Goal: Task Accomplishment & Management: Use online tool/utility

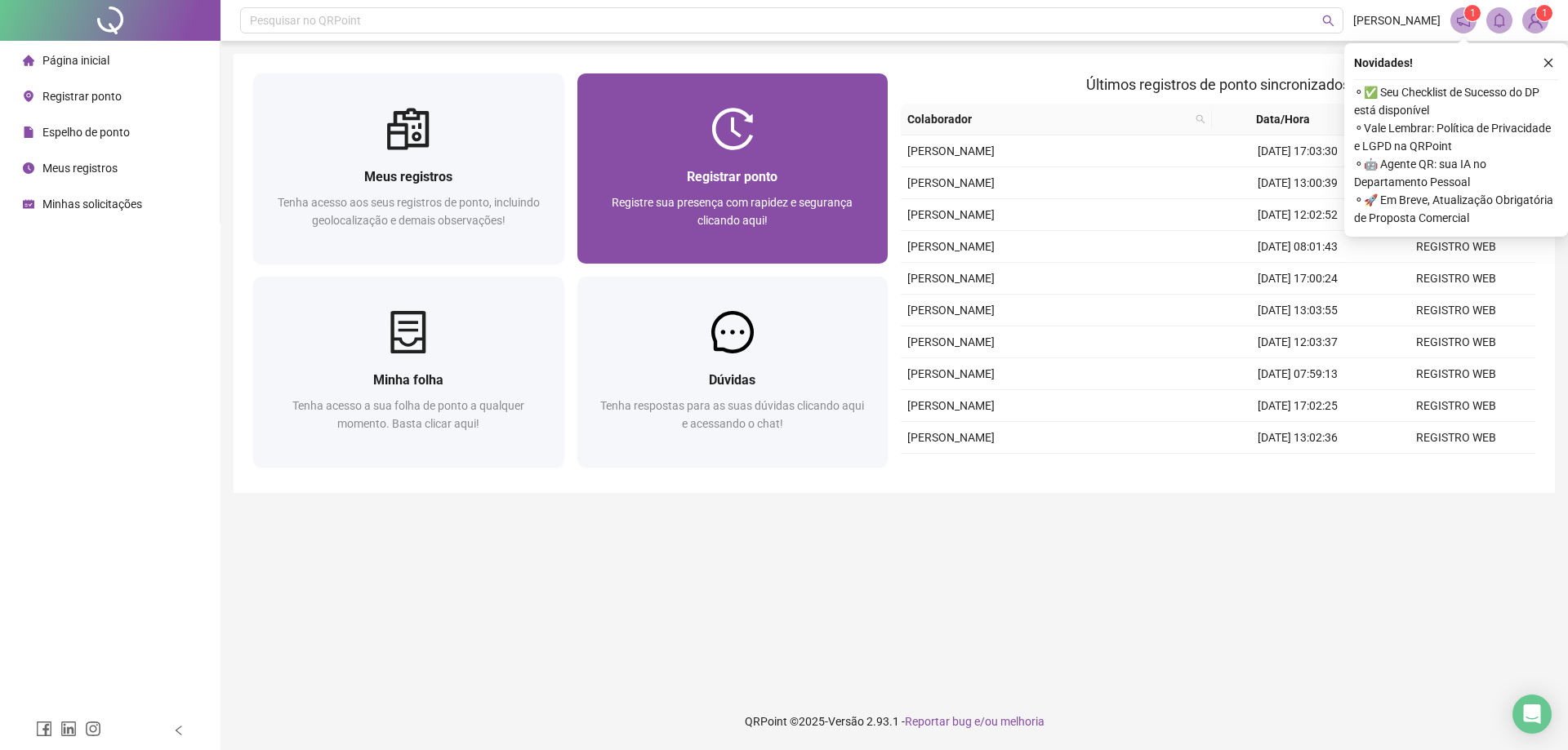
click at [748, 154] on div "Registrar ponto Registre sua presença com rapidez e segurança clicando aqui!" at bounding box center [732, 207] width 311 height 114
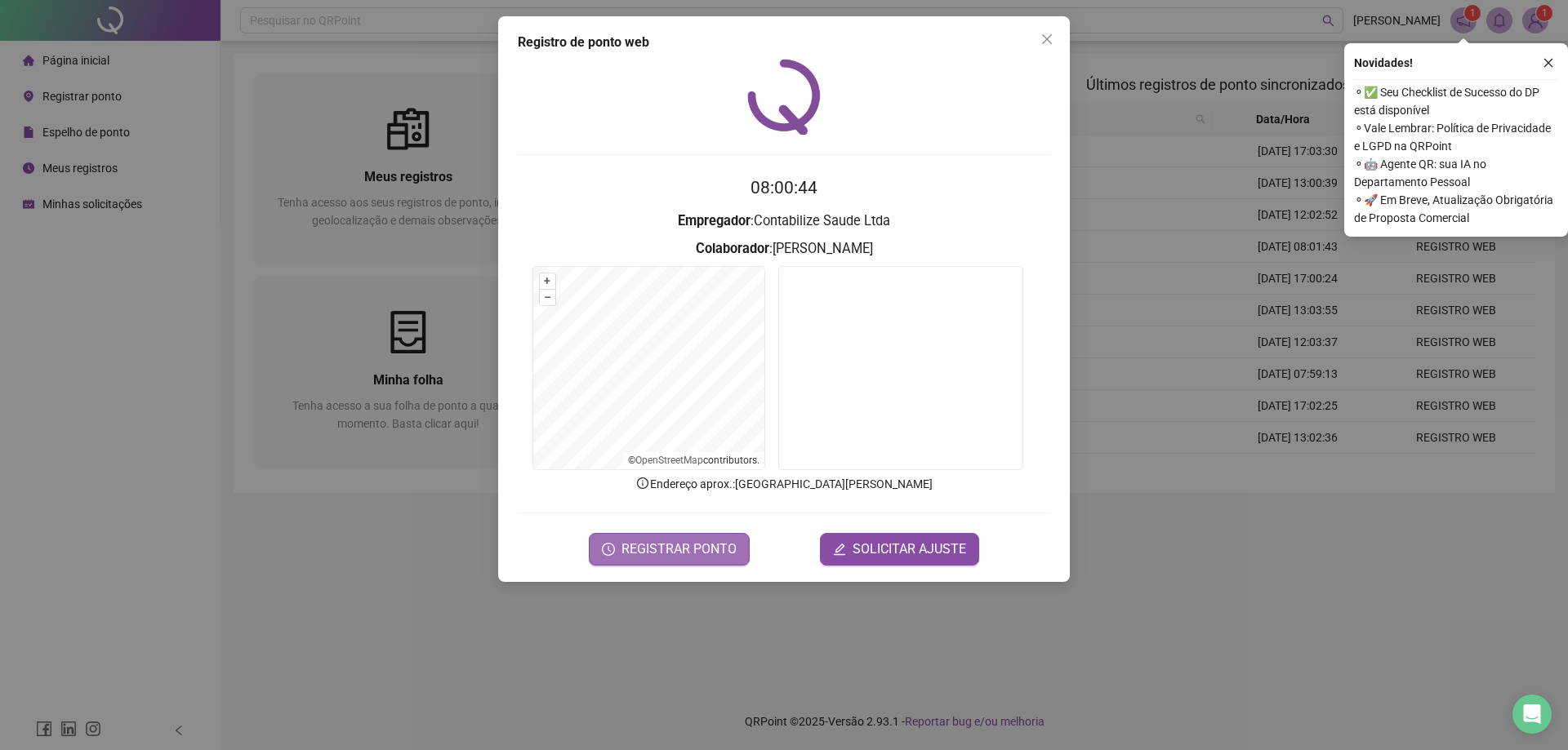
click at [686, 550] on span "REGISTRAR PONTO" at bounding box center [678, 549] width 115 height 20
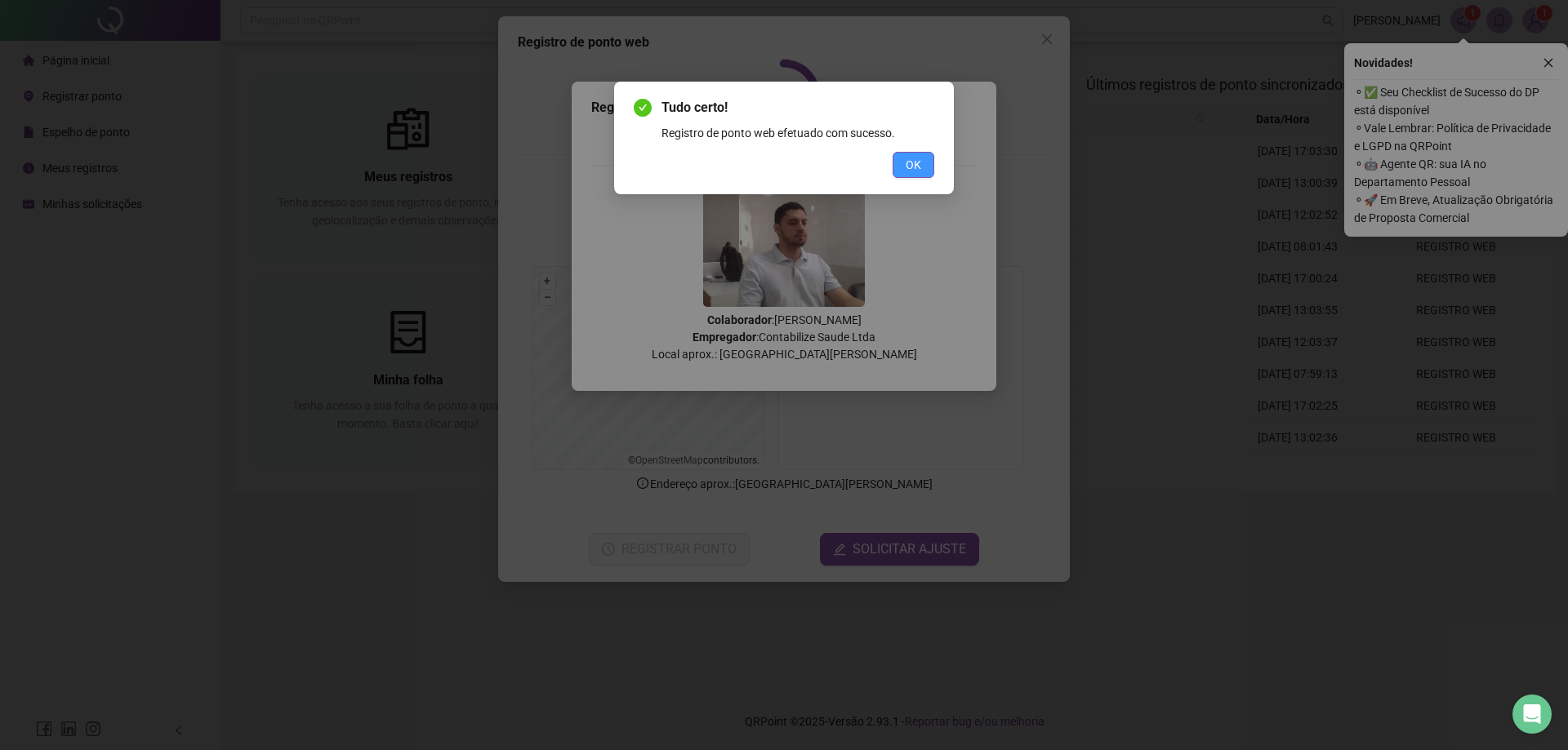
click at [909, 170] on span "OK" at bounding box center [914, 165] width 16 height 18
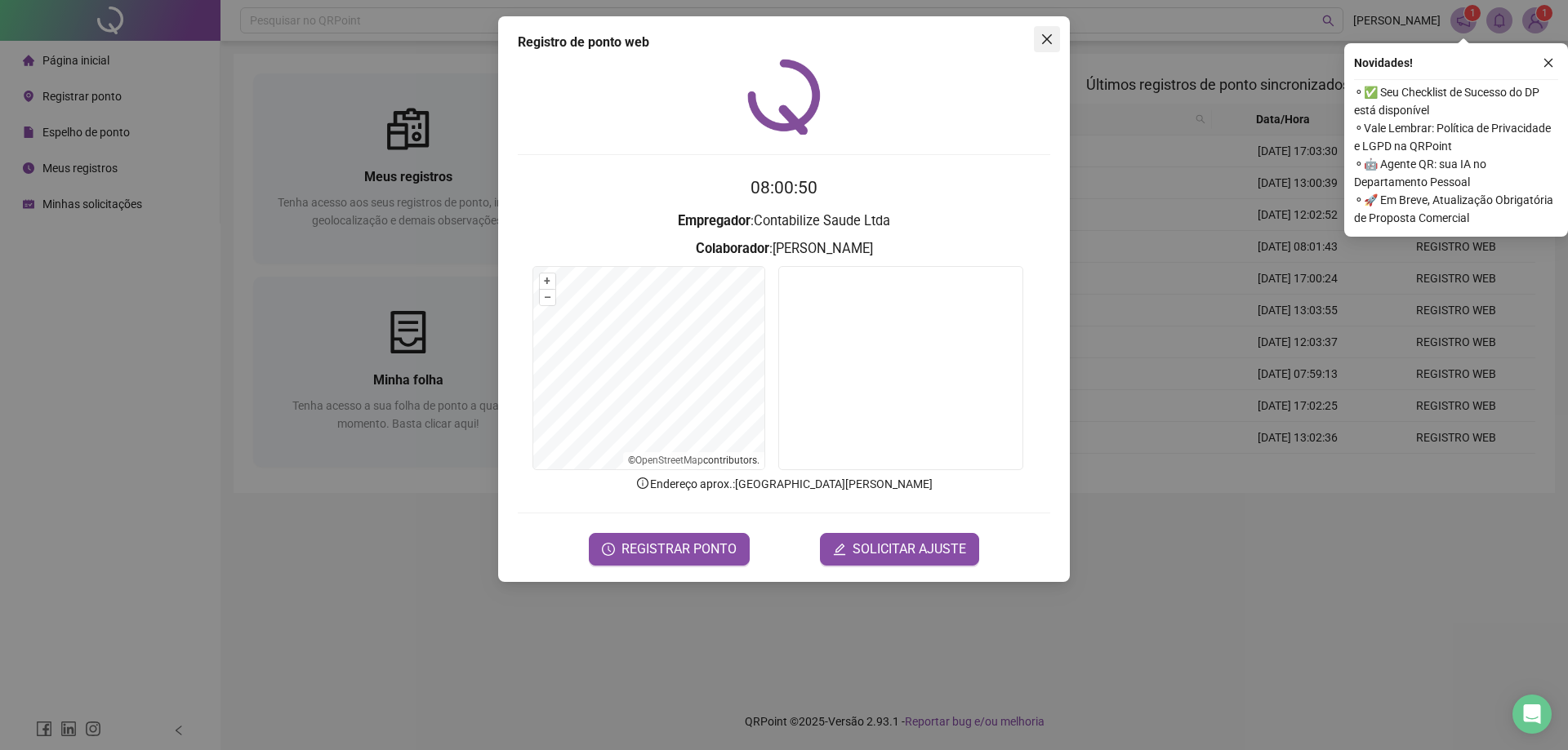
click at [1044, 39] on icon "close" at bounding box center [1046, 39] width 13 height 13
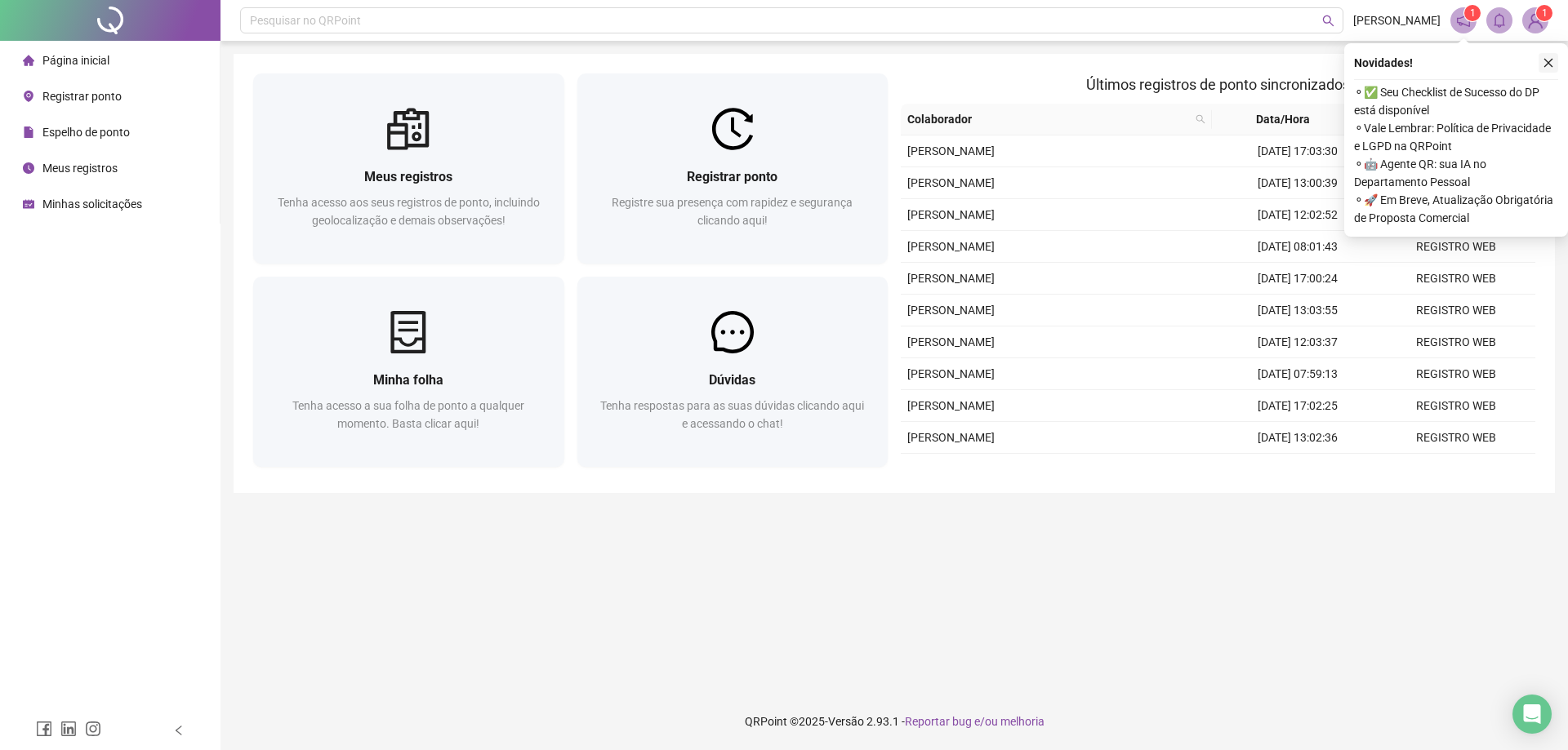
click at [1549, 57] on icon "close" at bounding box center [1547, 62] width 11 height 11
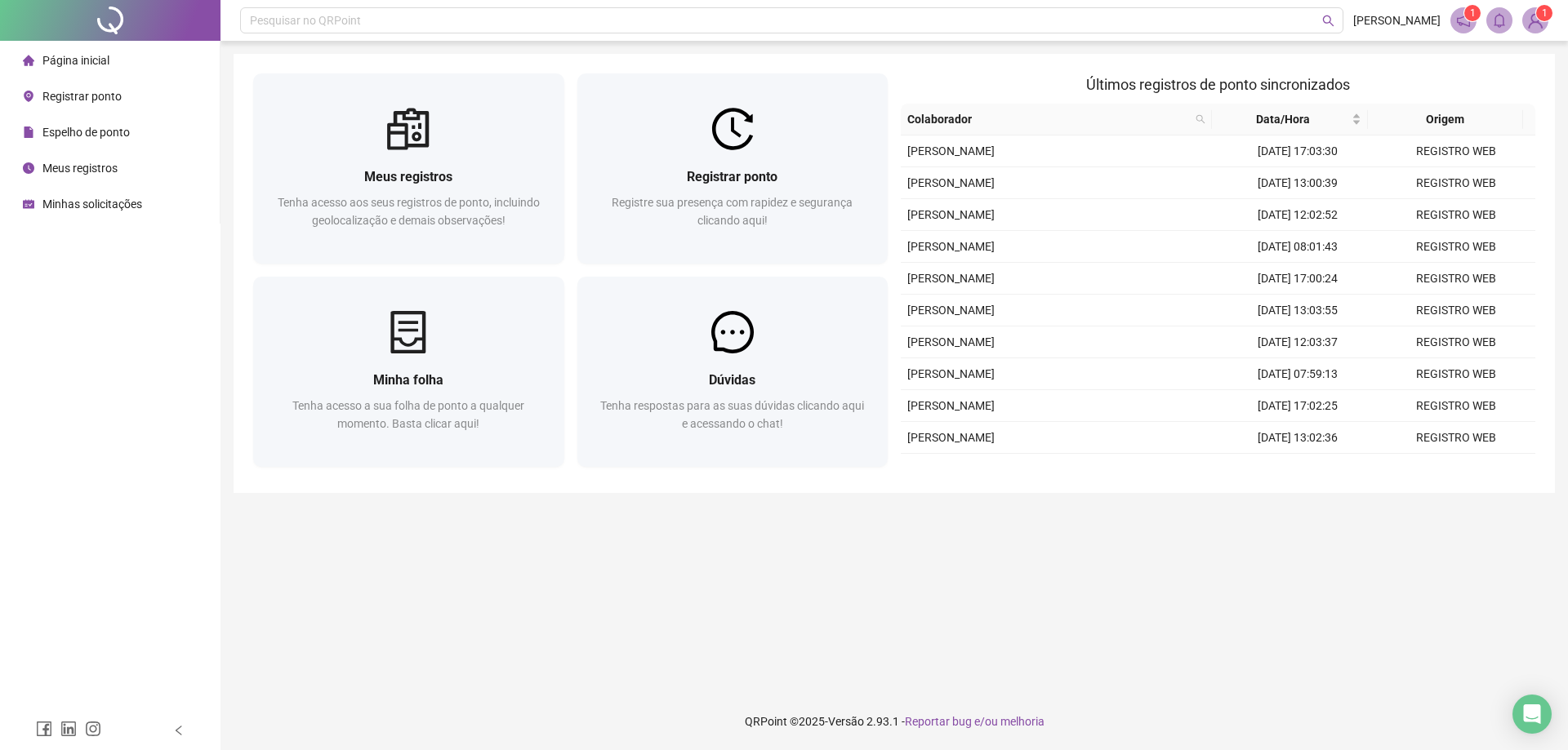
click at [1466, 21] on icon "notification" at bounding box center [1463, 20] width 15 height 15
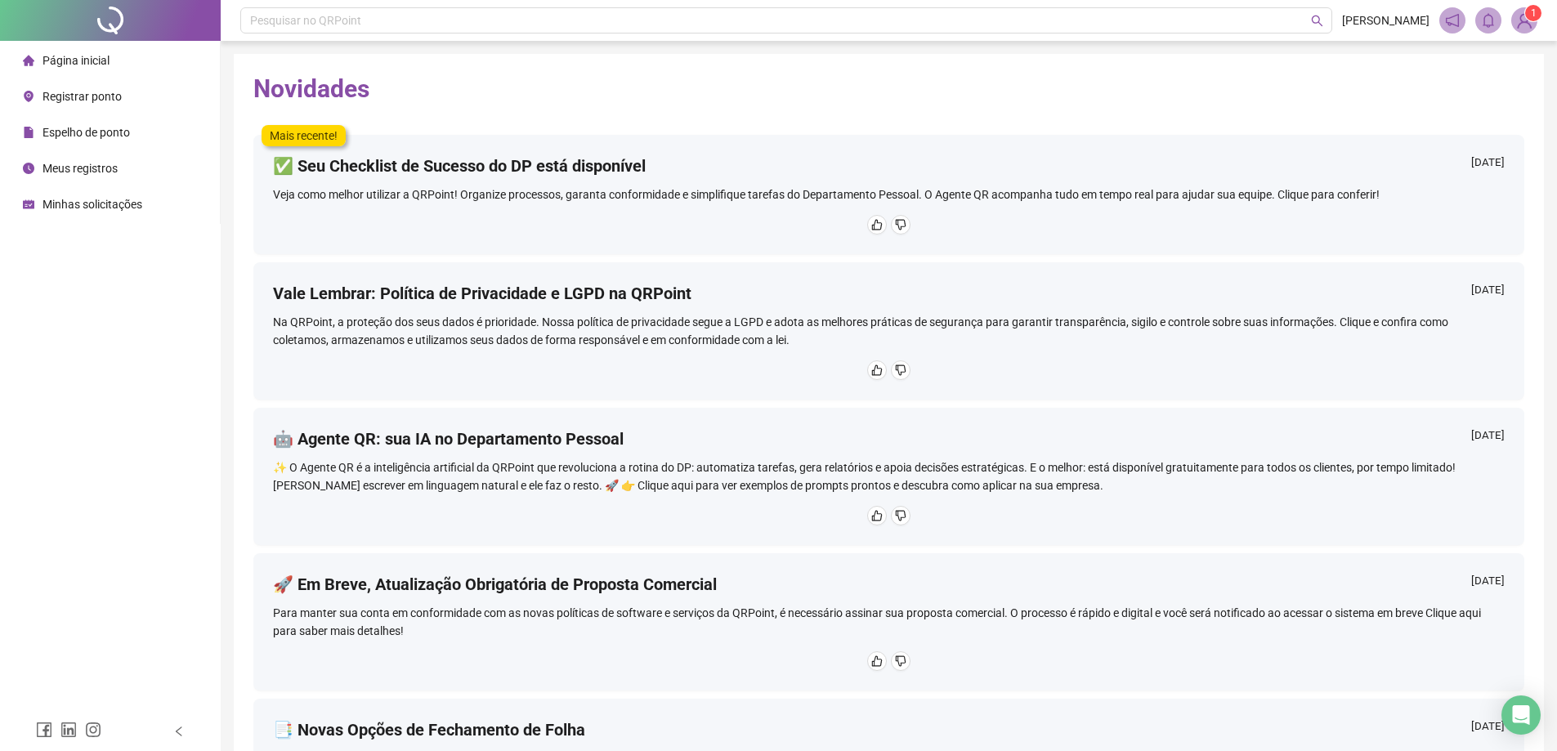
click at [65, 61] on span "Página inicial" at bounding box center [76, 60] width 67 height 13
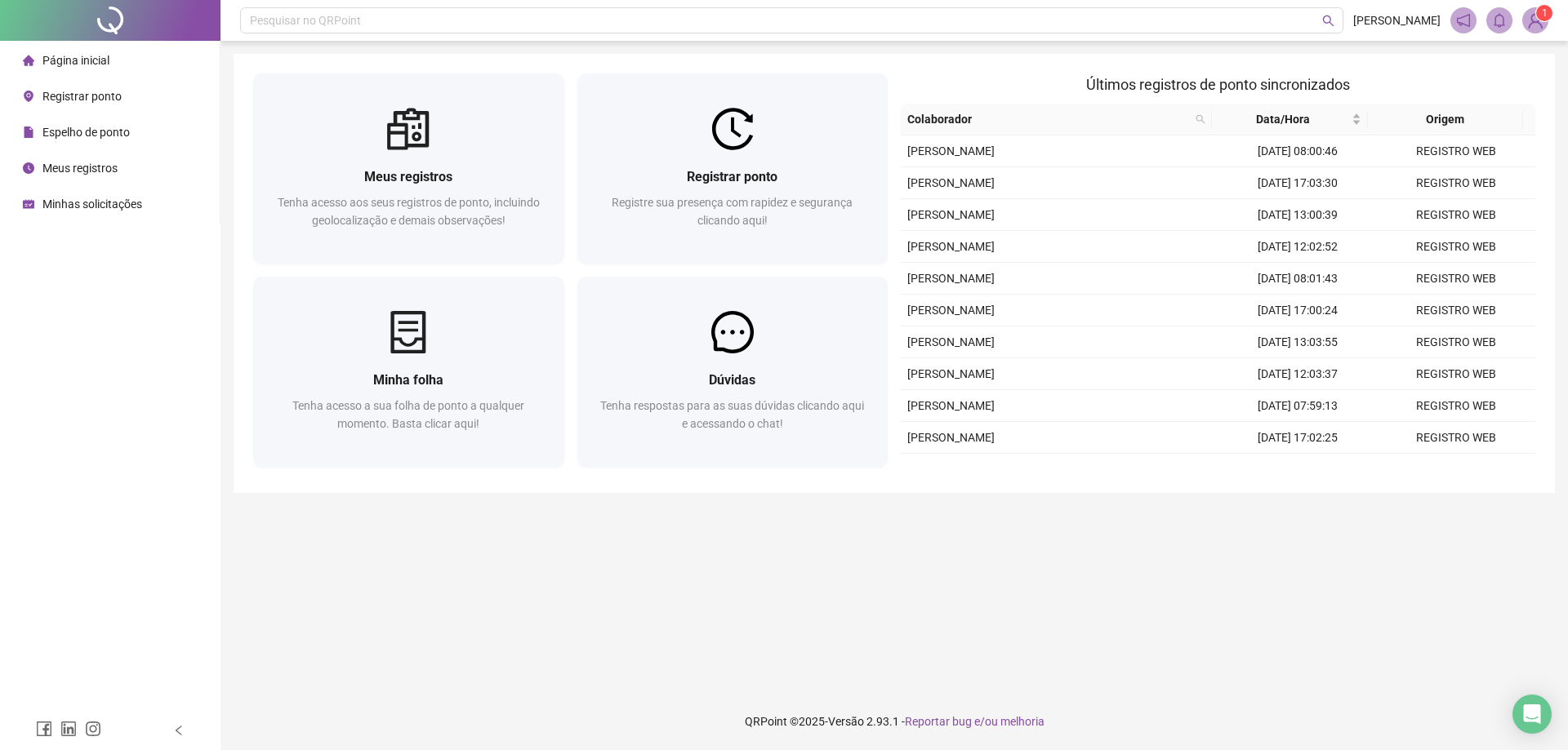
click at [1538, 19] on sup "1" at bounding box center [1544, 13] width 16 height 16
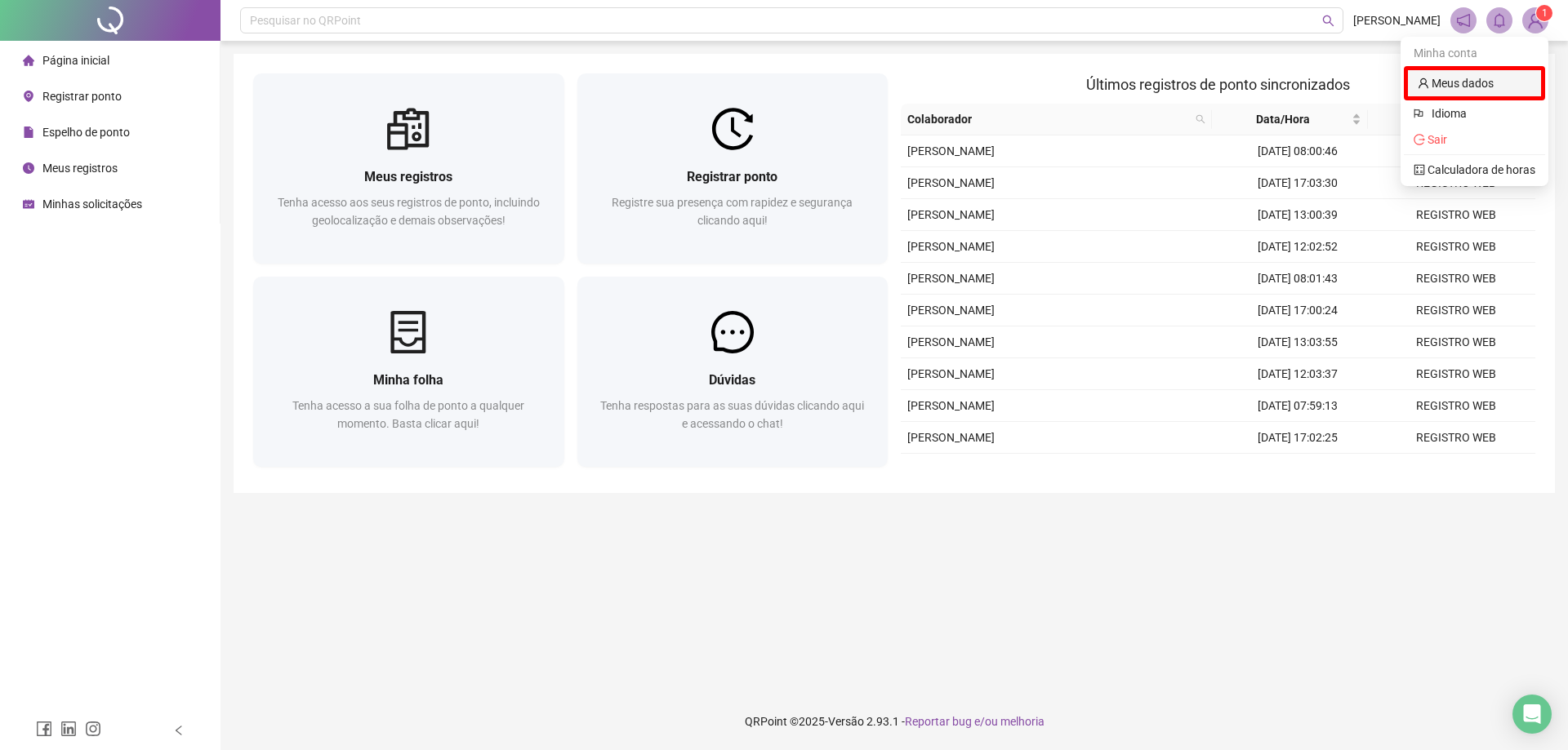
click at [1477, 90] on link "Meus dados" at bounding box center [1455, 83] width 76 height 13
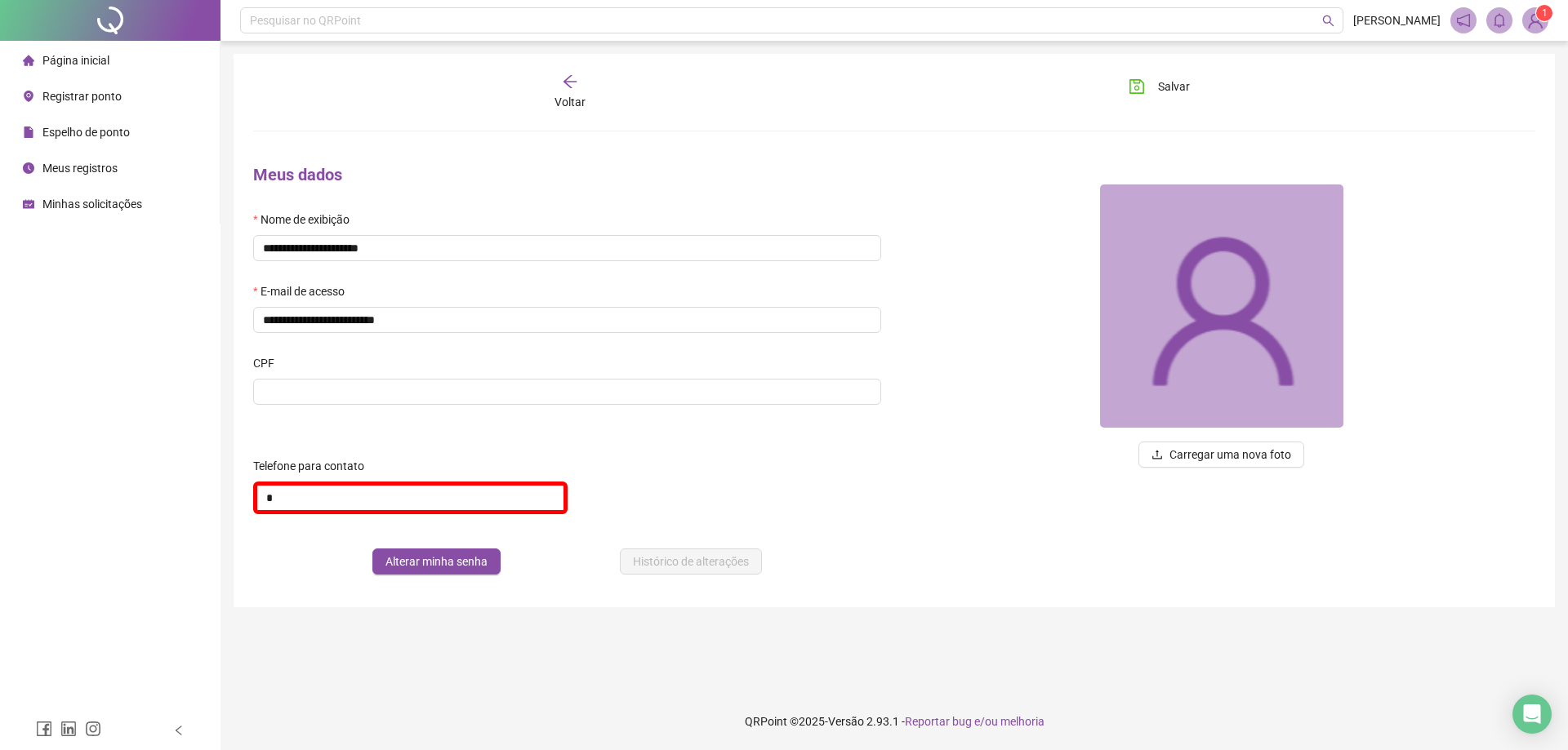
click at [105, 54] on span "Página inicial" at bounding box center [76, 60] width 67 height 13
